Goal: Task Accomplishment & Management: Use online tool/utility

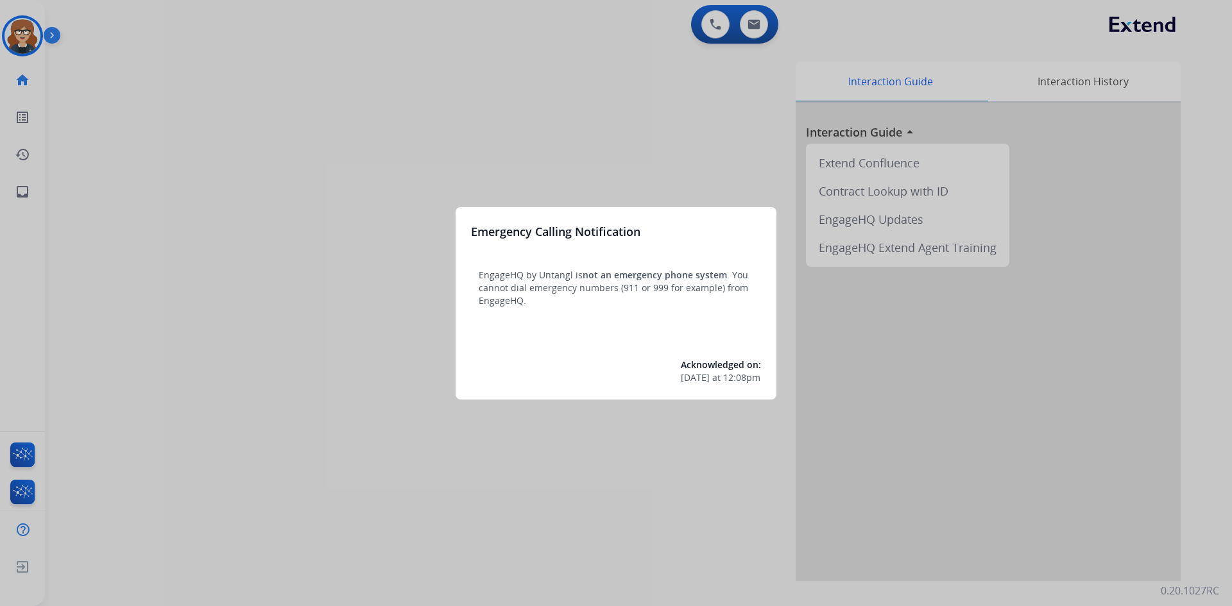
click at [480, 100] on div at bounding box center [616, 303] width 1232 height 606
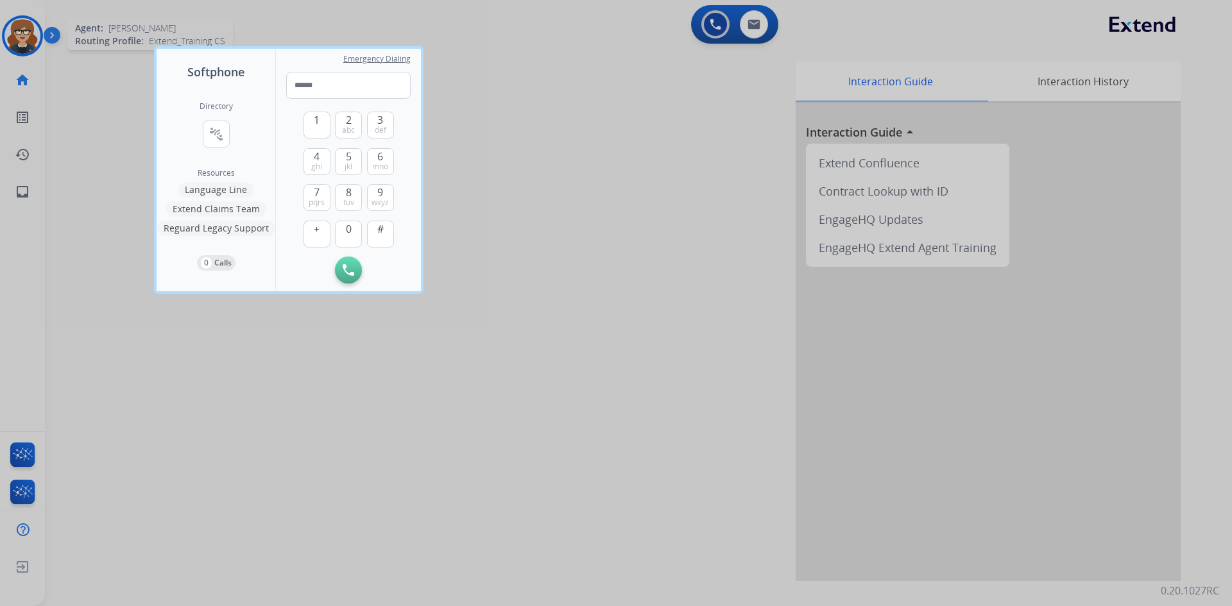
click at [26, 17] on div at bounding box center [616, 303] width 1232 height 606
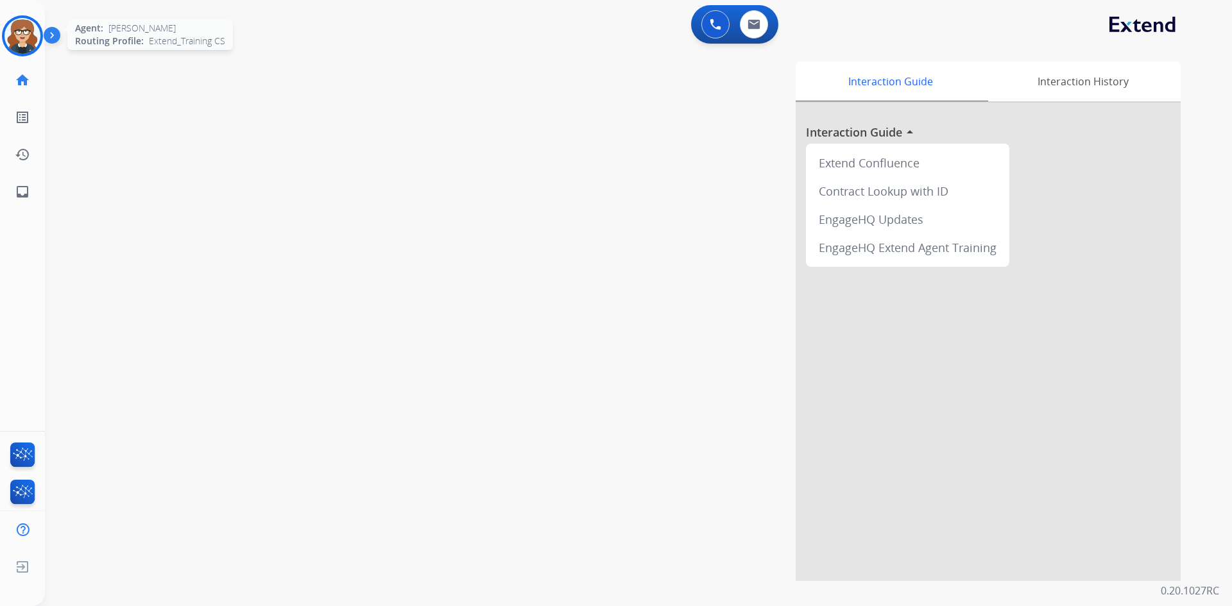
click at [35, 31] on img at bounding box center [22, 36] width 36 height 36
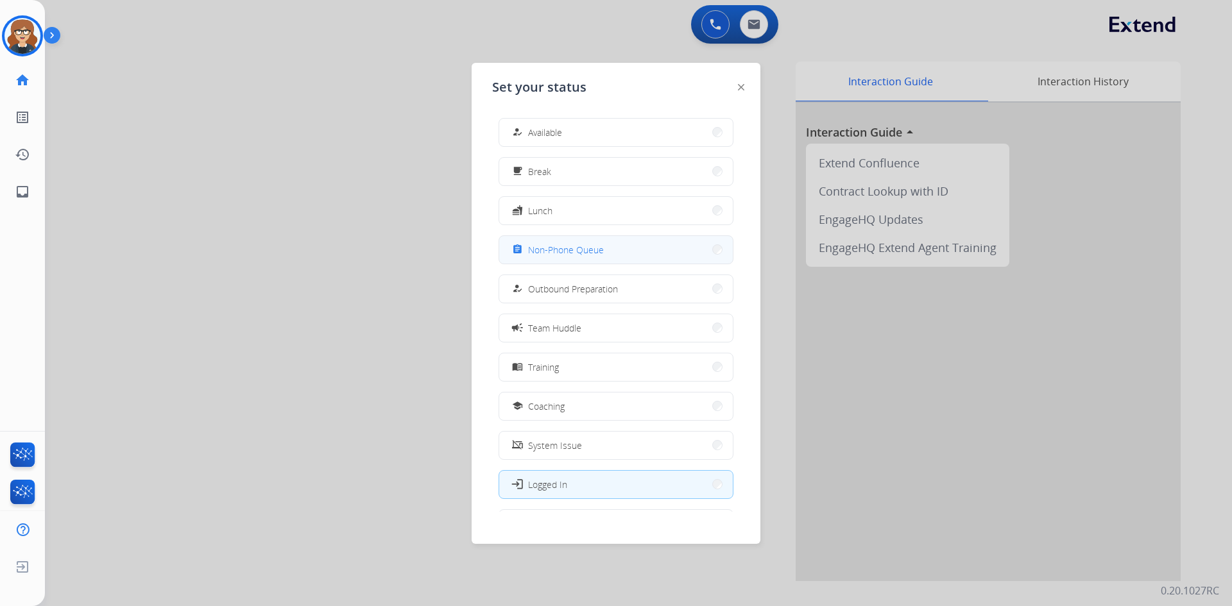
click at [601, 250] on span "Non-Phone Queue" at bounding box center [566, 249] width 76 height 13
